Goal: Task Accomplishment & Management: Complete application form

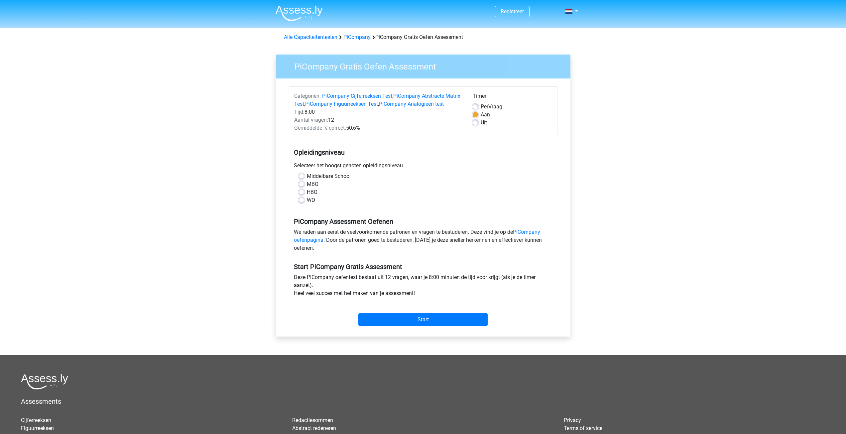
click at [307, 196] on label "HBO" at bounding box center [312, 192] width 11 height 8
click at [300, 195] on input "HBO" at bounding box center [301, 191] width 5 height 7
radio input "true"
click at [428, 326] on input "Start" at bounding box center [422, 319] width 129 height 13
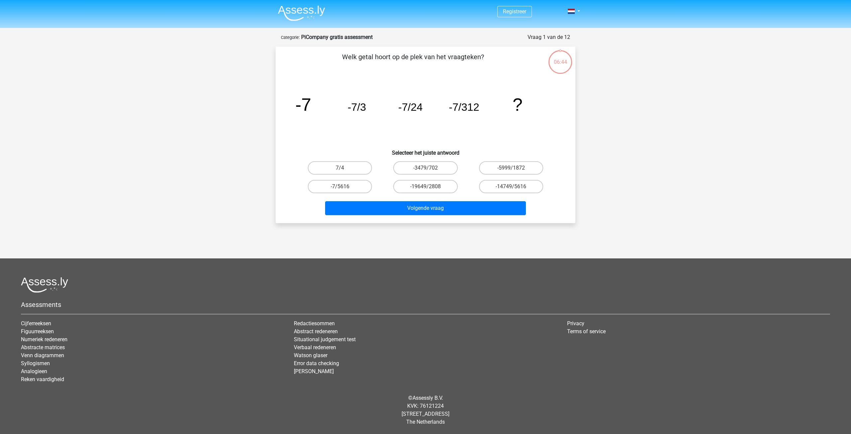
click at [344, 189] on input "-7/5616" at bounding box center [342, 188] width 4 height 4
radio input "true"
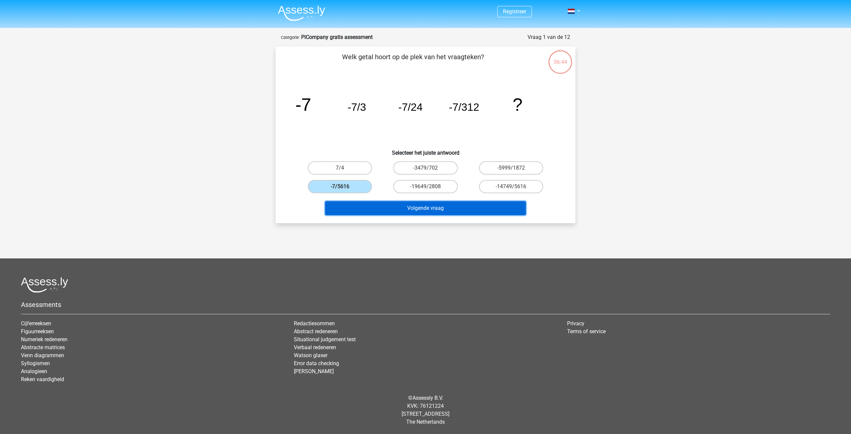
click at [414, 209] on button "Volgende vraag" at bounding box center [425, 208] width 201 height 14
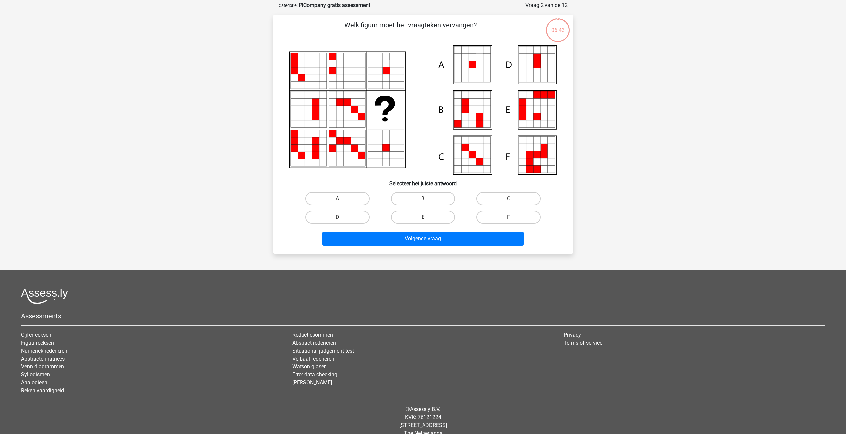
scroll to position [33, 0]
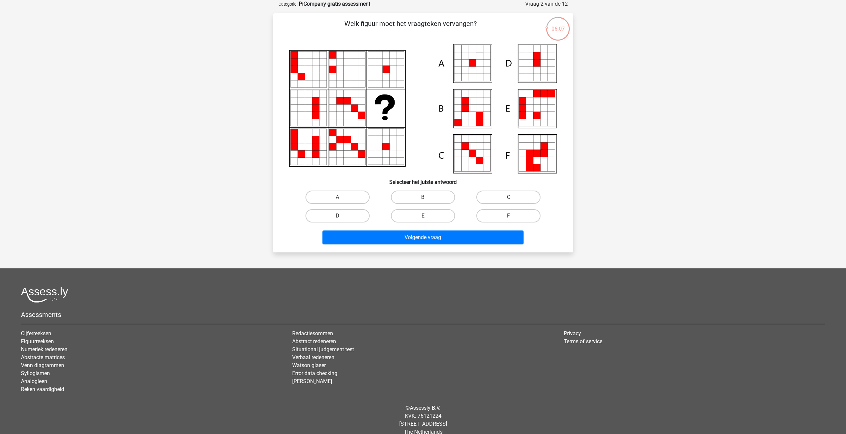
click at [464, 64] on icon at bounding box center [464, 62] width 7 height 7
click at [454, 71] on icon at bounding box center [423, 108] width 268 height 129
drag, startPoint x: 466, startPoint y: 64, endPoint x: 465, endPoint y: 116, distance: 51.5
click at [466, 65] on icon at bounding box center [464, 62] width 7 height 7
drag, startPoint x: 347, startPoint y: 195, endPoint x: 366, endPoint y: 215, distance: 27.3
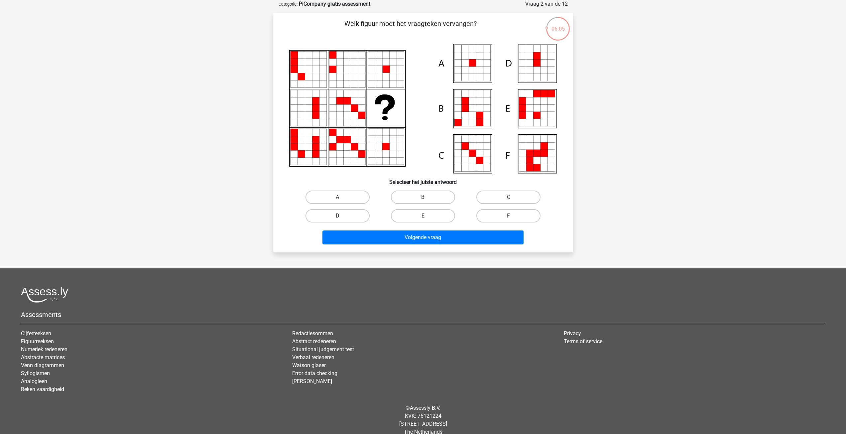
click at [347, 195] on label "A" at bounding box center [337, 196] width 64 height 13
click at [342, 197] on input "A" at bounding box center [339, 199] width 4 height 4
radio input "true"
click at [447, 239] on button "Volgende vraag" at bounding box center [422, 237] width 201 height 14
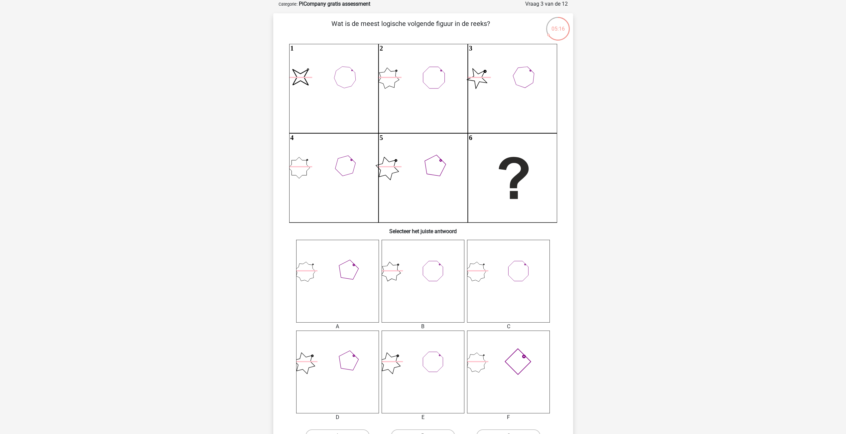
click at [484, 285] on icon at bounding box center [508, 281] width 83 height 83
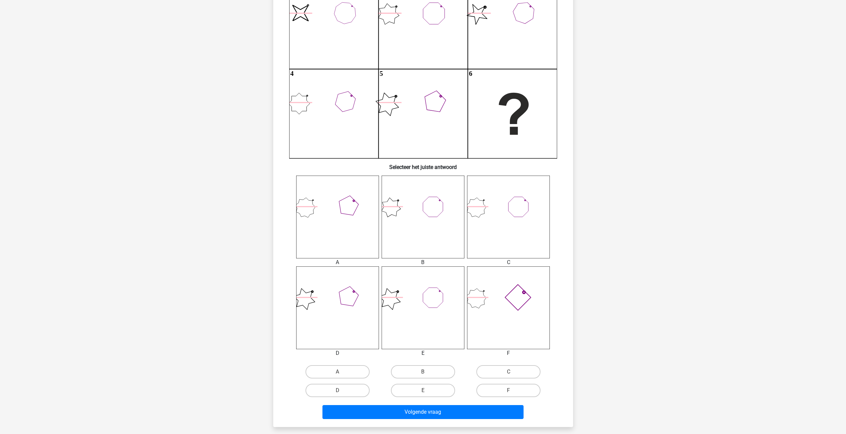
scroll to position [100, 0]
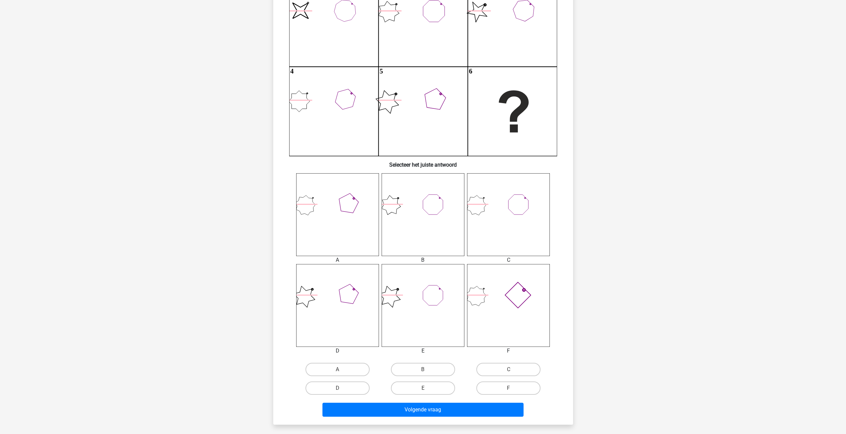
click at [517, 210] on icon at bounding box center [508, 214] width 83 height 83
click at [496, 367] on label "C" at bounding box center [508, 369] width 64 height 13
click at [508, 369] on input "C" at bounding box center [510, 371] width 4 height 4
radio input "true"
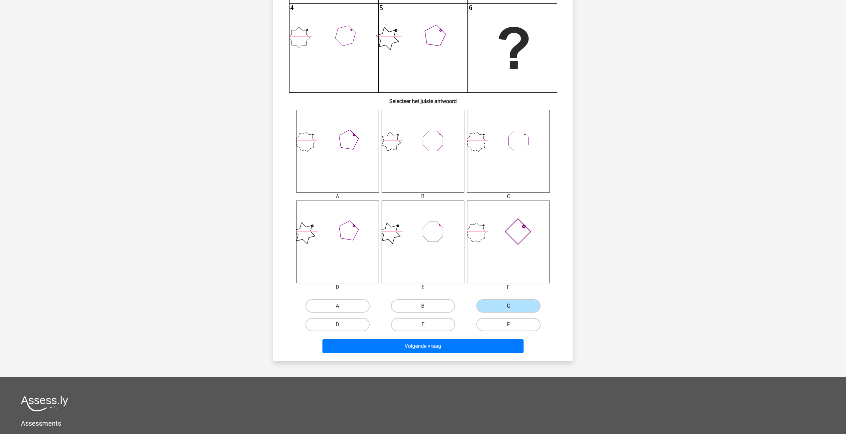
scroll to position [166, 0]
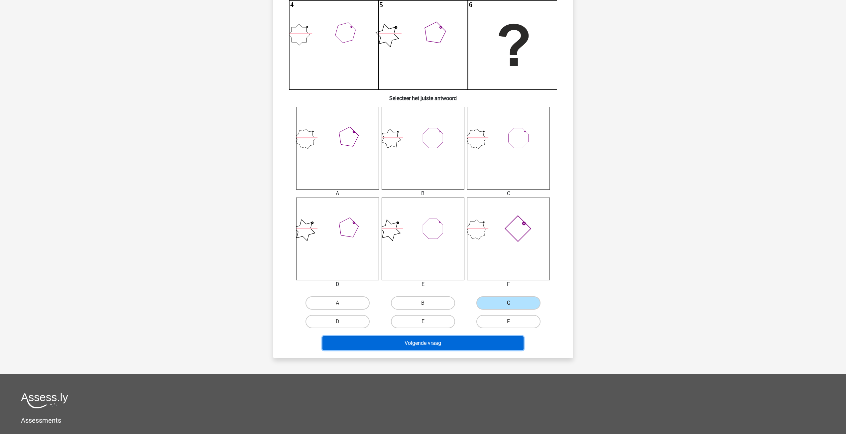
click at [443, 346] on button "Volgende vraag" at bounding box center [422, 343] width 201 height 14
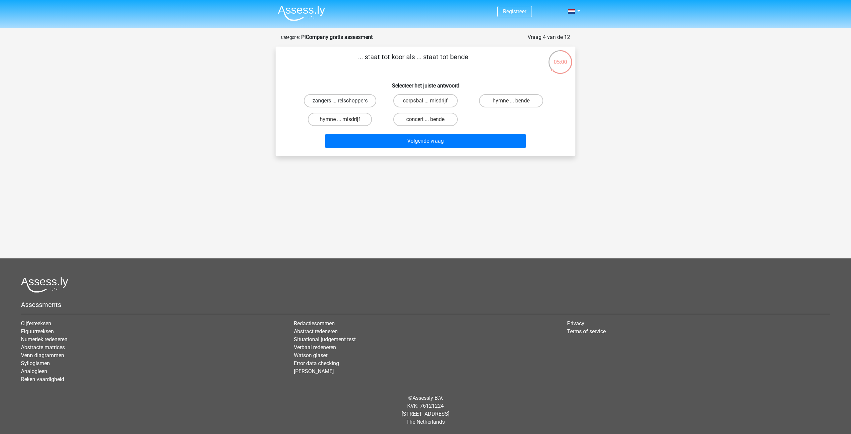
click at [359, 103] on label "zangers ... relschoppers" at bounding box center [340, 100] width 72 height 13
click at [344, 103] on input "zangers ... relschoppers" at bounding box center [342, 103] width 4 height 4
radio input "true"
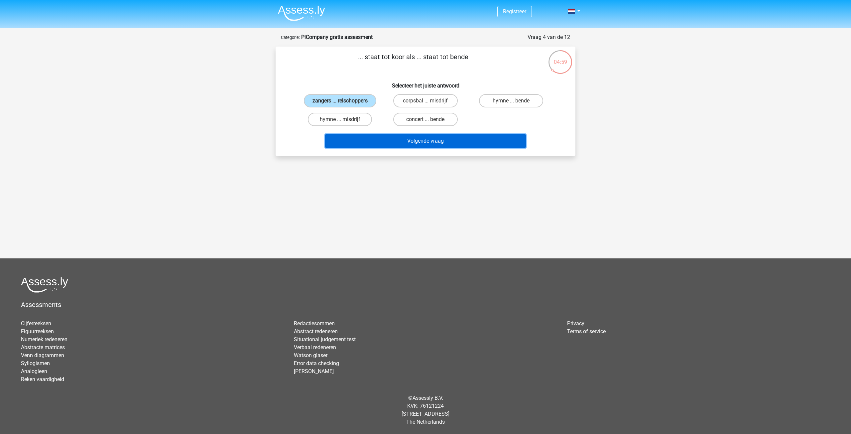
drag, startPoint x: 437, startPoint y: 145, endPoint x: 433, endPoint y: 146, distance: 4.4
click at [433, 146] on button "Volgende vraag" at bounding box center [425, 141] width 201 height 14
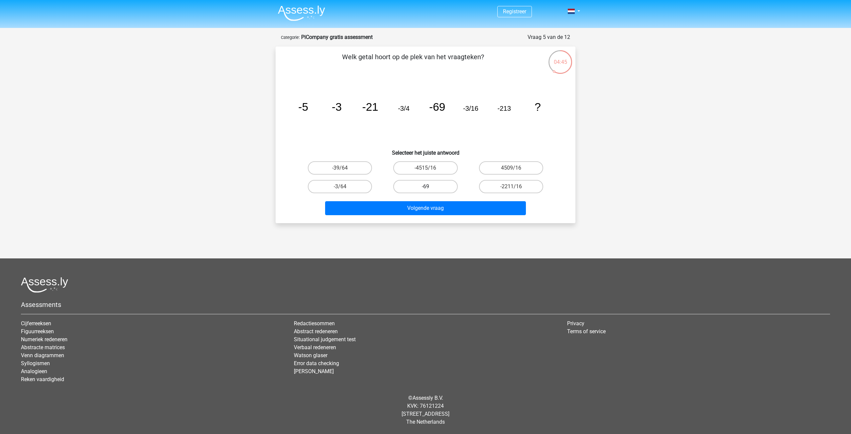
click at [416, 186] on label "-69" at bounding box center [425, 186] width 64 height 13
click at [425, 186] on input "-69" at bounding box center [427, 188] width 4 height 4
radio input "true"
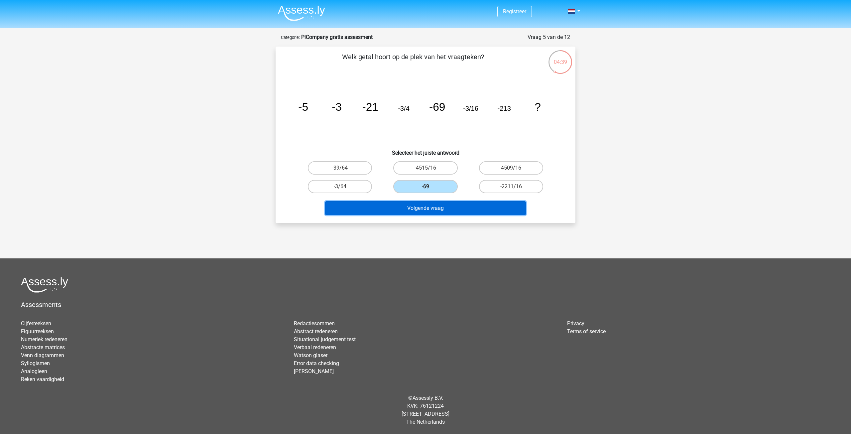
click at [428, 206] on button "Volgende vraag" at bounding box center [425, 208] width 201 height 14
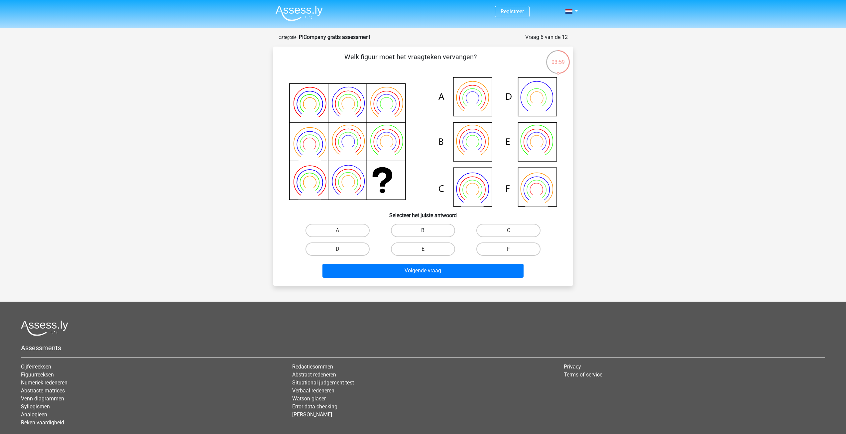
click at [426, 228] on label "B" at bounding box center [423, 230] width 64 height 13
click at [426, 230] on input "B" at bounding box center [425, 232] width 4 height 4
radio input "true"
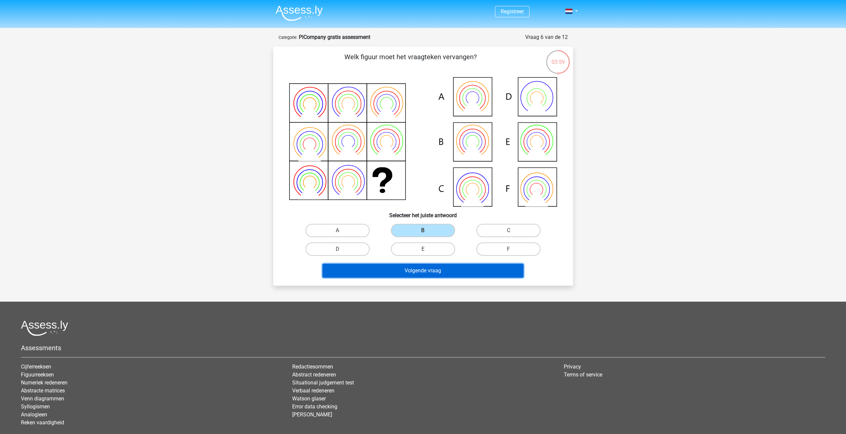
click at [441, 270] on button "Volgende vraag" at bounding box center [422, 271] width 201 height 14
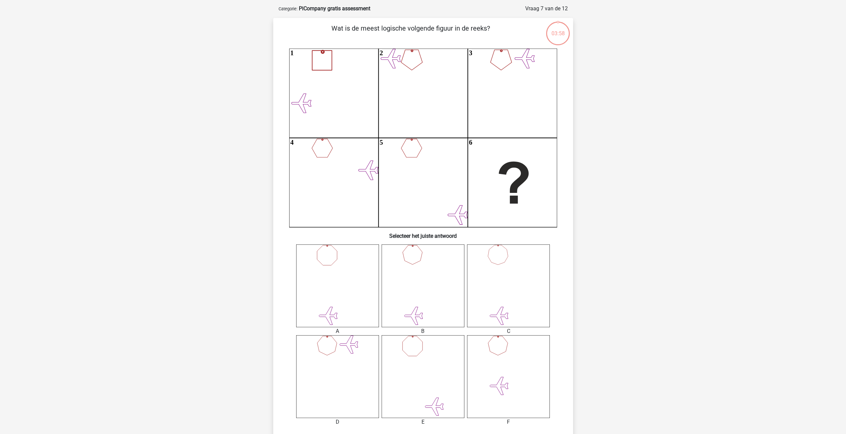
scroll to position [33, 0]
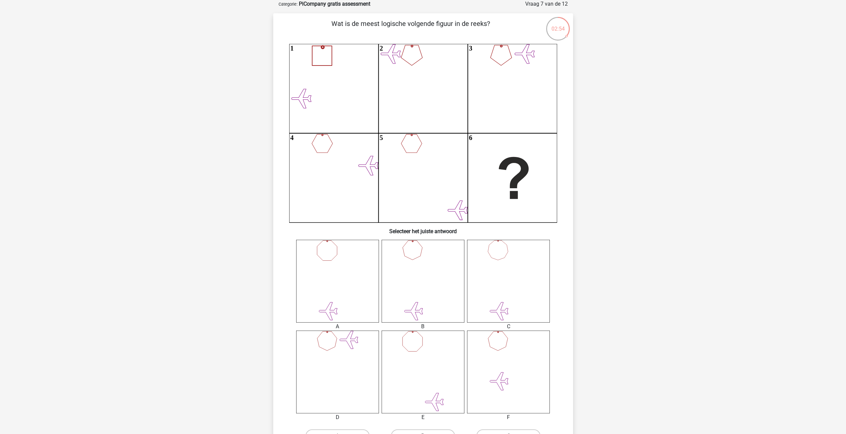
click at [498, 247] on icon at bounding box center [508, 281] width 83 height 83
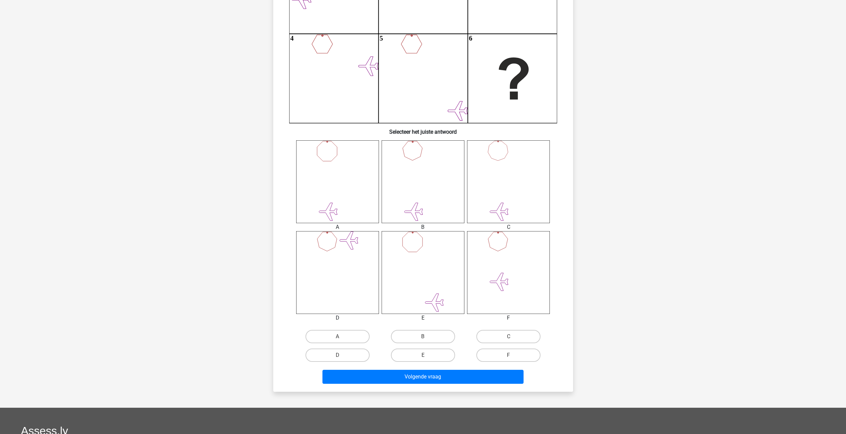
scroll to position [133, 0]
click at [509, 335] on label "C" at bounding box center [508, 335] width 64 height 13
click at [509, 336] on input "C" at bounding box center [510, 338] width 4 height 4
radio input "true"
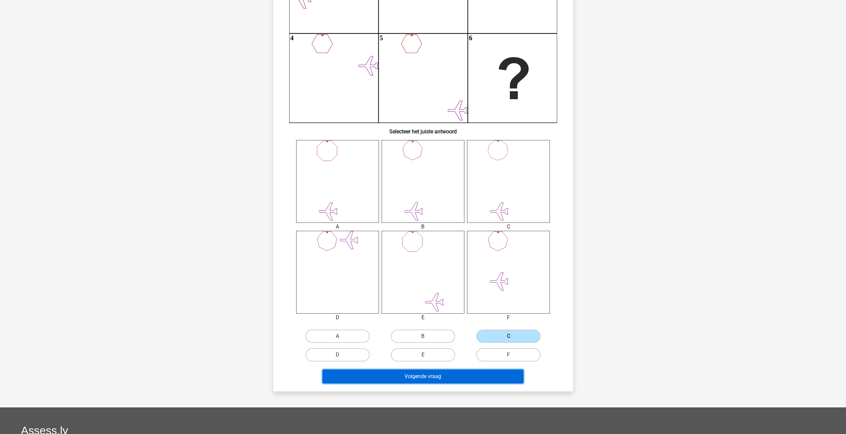
click at [450, 375] on button "Volgende vraag" at bounding box center [422, 376] width 201 height 14
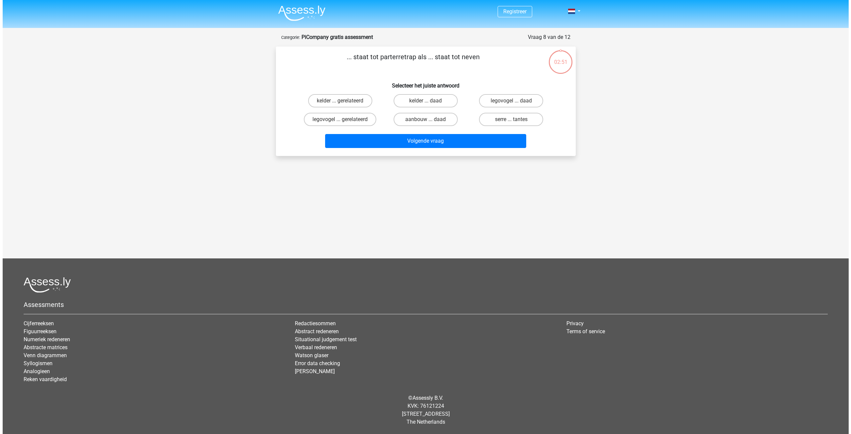
scroll to position [0, 0]
click at [517, 119] on label "serre ... tantes" at bounding box center [511, 119] width 64 height 13
click at [515, 119] on input "serre ... tantes" at bounding box center [513, 121] width 4 height 4
radio input "true"
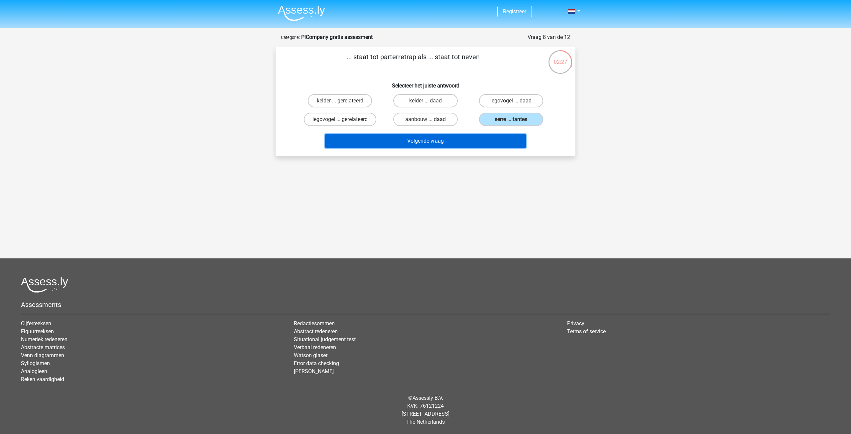
click at [439, 140] on button "Volgende vraag" at bounding box center [425, 141] width 201 height 14
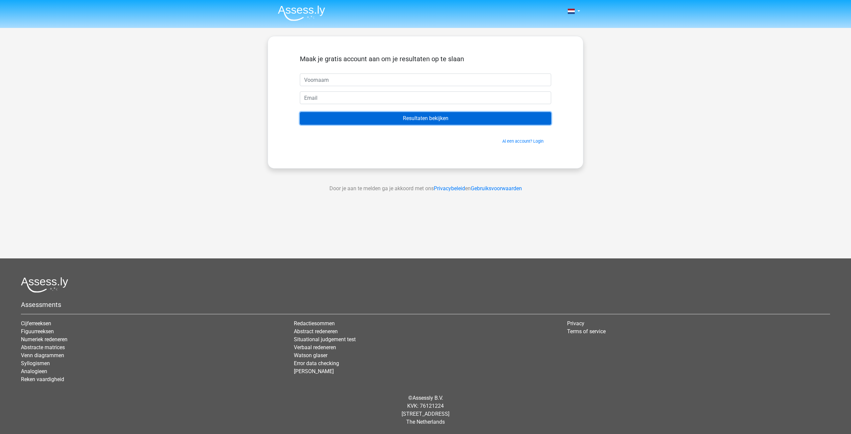
click at [447, 117] on input "Resultaten bekijken" at bounding box center [425, 118] width 251 height 13
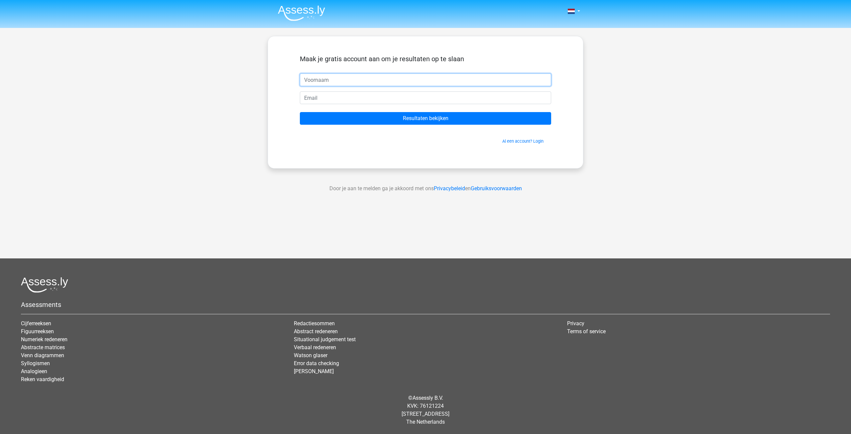
click at [339, 81] on input "text" at bounding box center [425, 79] width 251 height 13
type input "sx"
click at [327, 94] on input "email" at bounding box center [425, 97] width 251 height 13
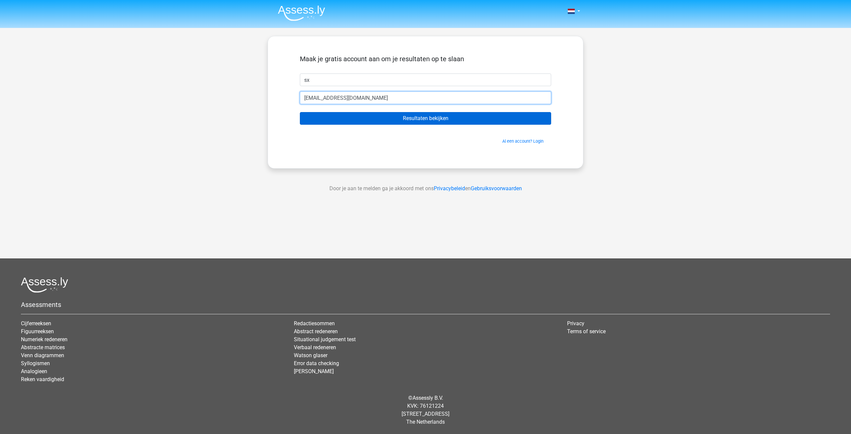
type input "[EMAIL_ADDRESS][DOMAIN_NAME]"
click at [359, 115] on input "Resultaten bekijken" at bounding box center [425, 118] width 251 height 13
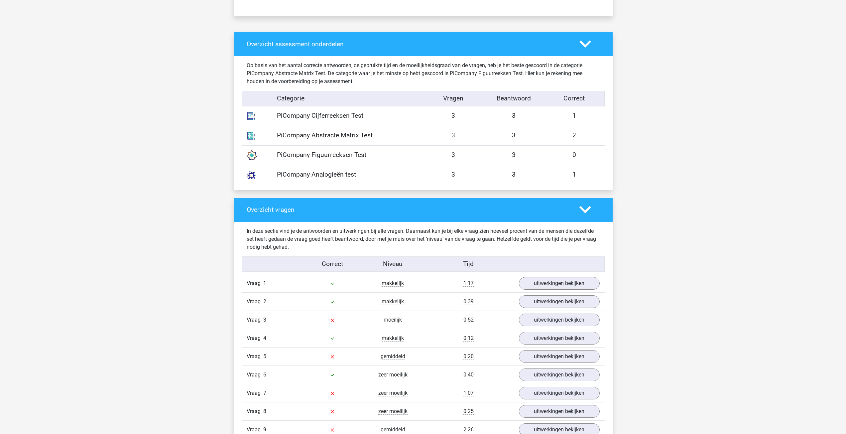
scroll to position [532, 0]
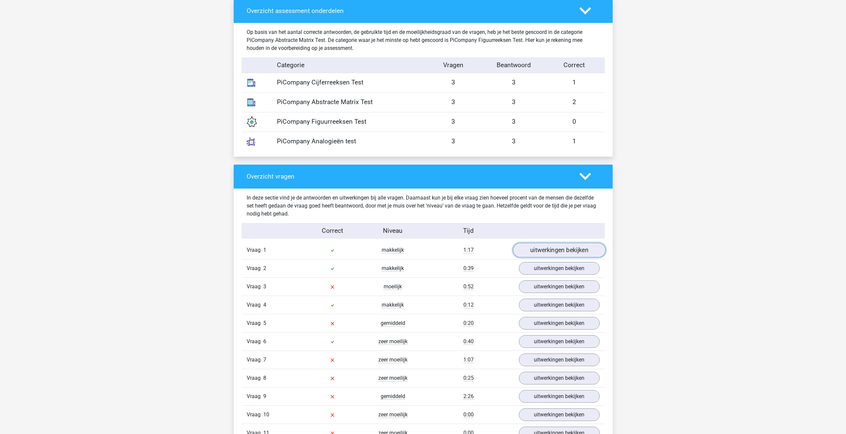
click at [552, 250] on link "uitwerkingen bekijken" at bounding box center [558, 250] width 93 height 15
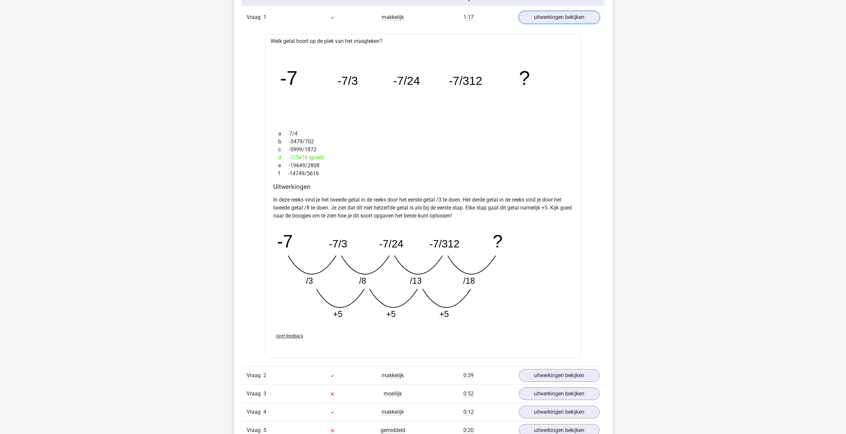
scroll to position [897, 0]
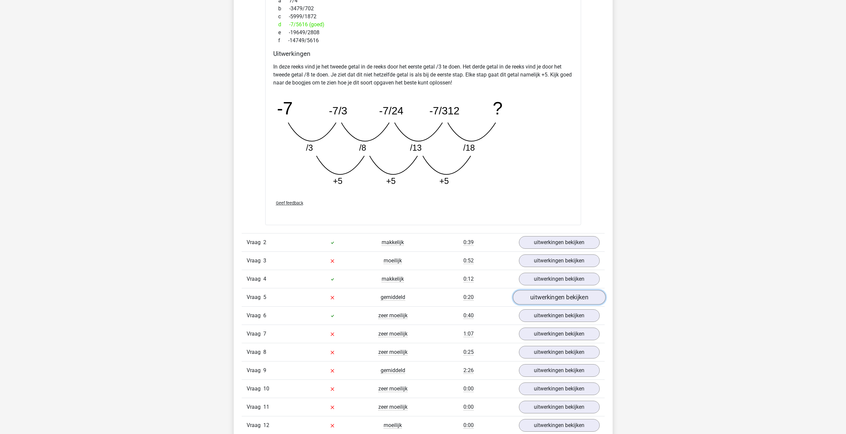
click at [558, 294] on link "uitwerkingen bekijken" at bounding box center [558, 297] width 93 height 15
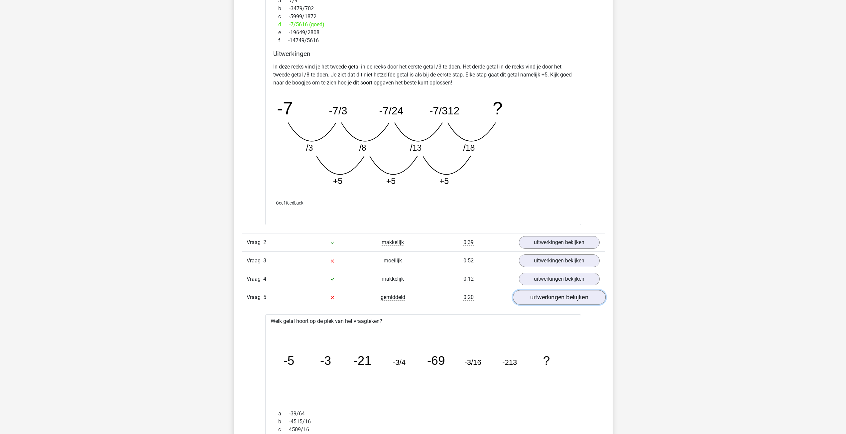
click at [547, 299] on link "uitwerkingen bekijken" at bounding box center [558, 297] width 93 height 15
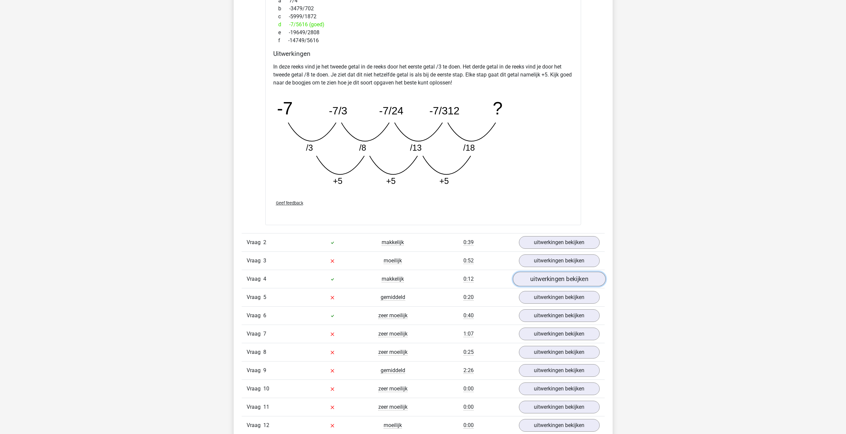
click at [555, 283] on link "uitwerkingen bekijken" at bounding box center [558, 278] width 93 height 15
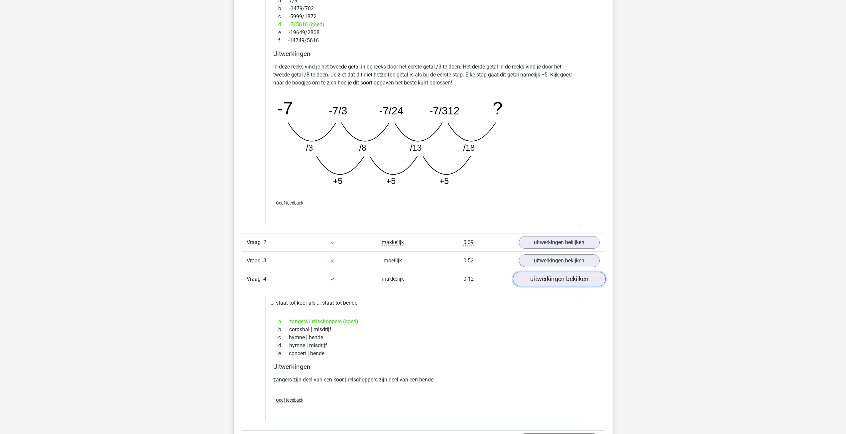
click at [557, 278] on link "uitwerkingen bekijken" at bounding box center [558, 278] width 93 height 15
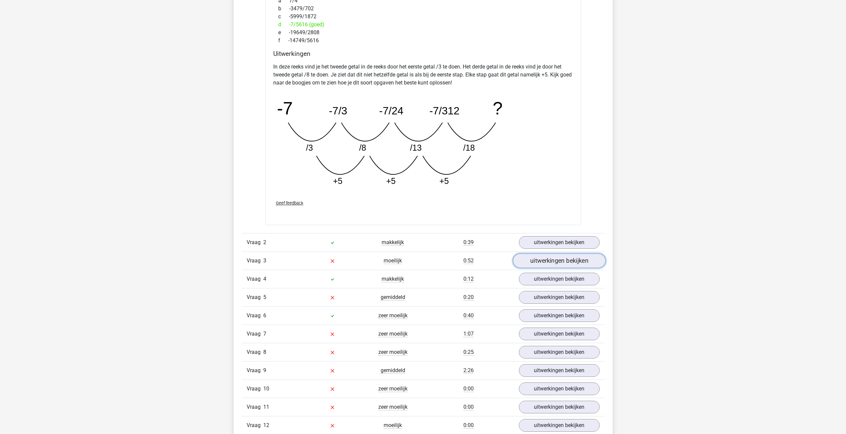
click at [558, 264] on link "uitwerkingen bekijken" at bounding box center [558, 260] width 93 height 15
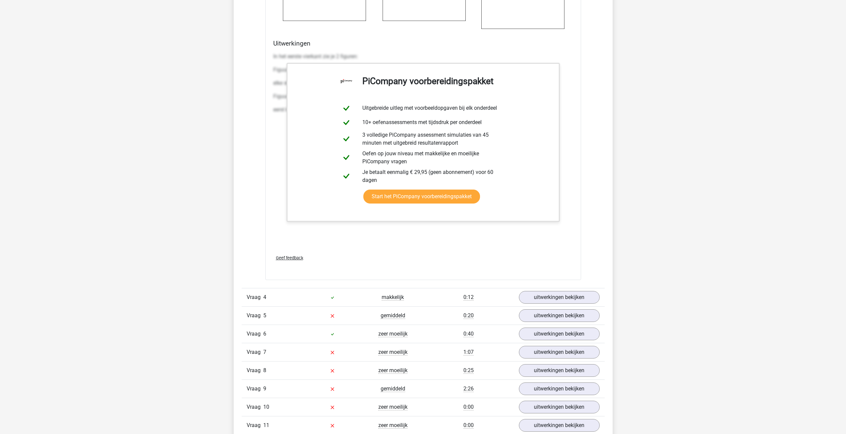
scroll to position [1661, 0]
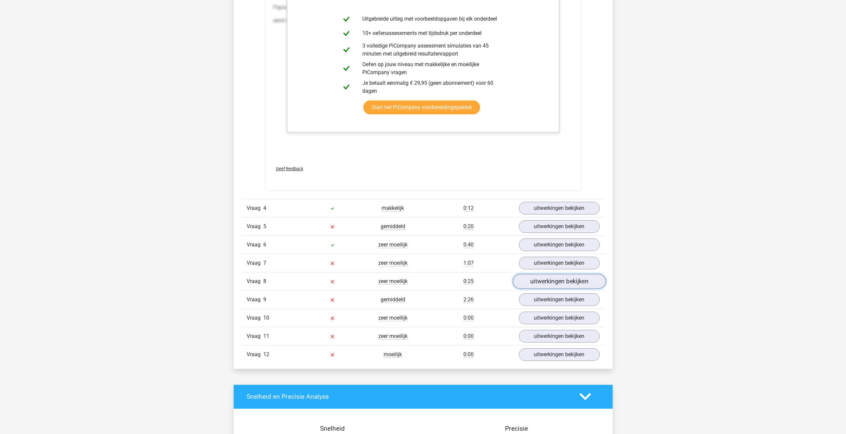
click at [552, 278] on link "uitwerkingen bekijken" at bounding box center [558, 281] width 93 height 15
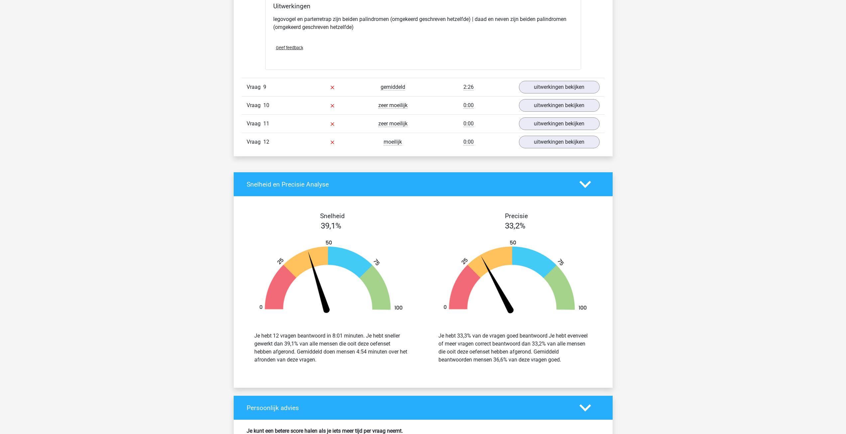
scroll to position [1927, 0]
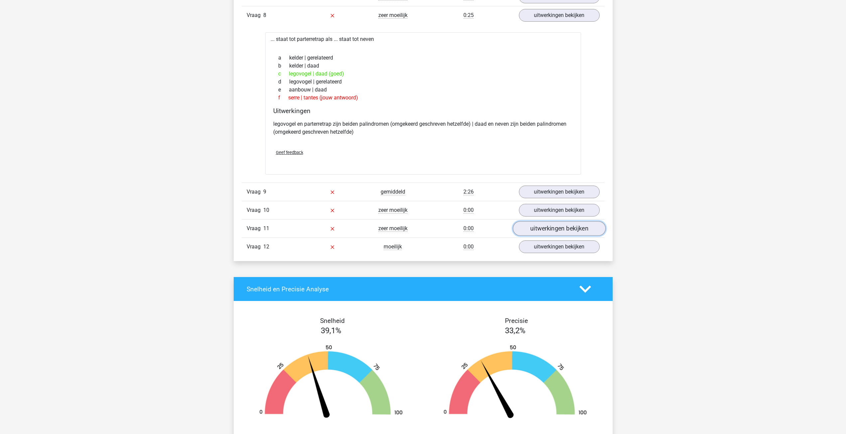
click at [550, 229] on link "uitwerkingen bekijken" at bounding box center [558, 228] width 93 height 15
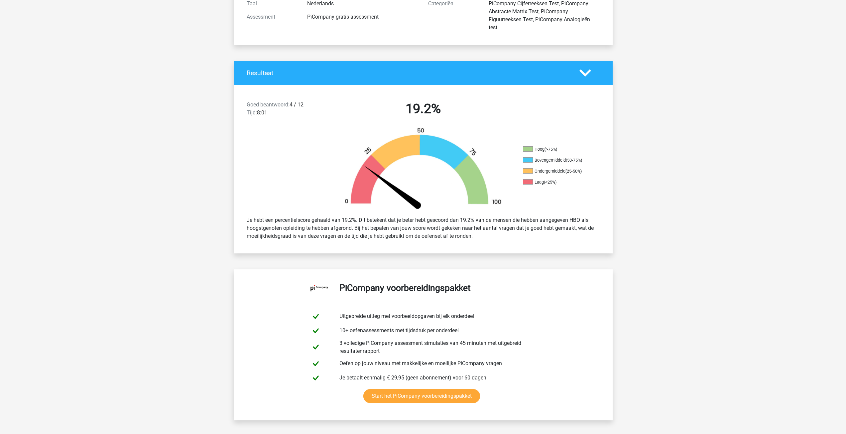
scroll to position [0, 0]
